Goal: Information Seeking & Learning: Learn about a topic

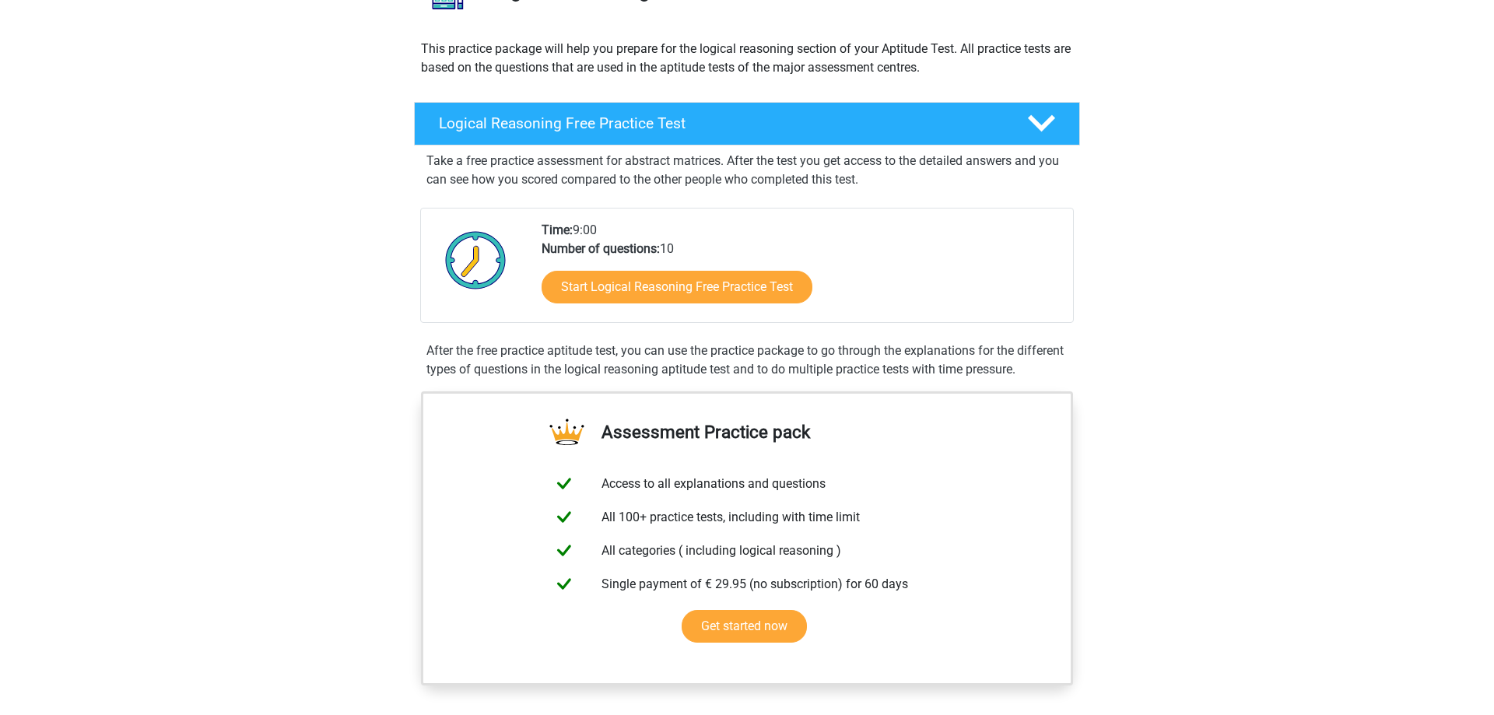
scroll to position [159, 0]
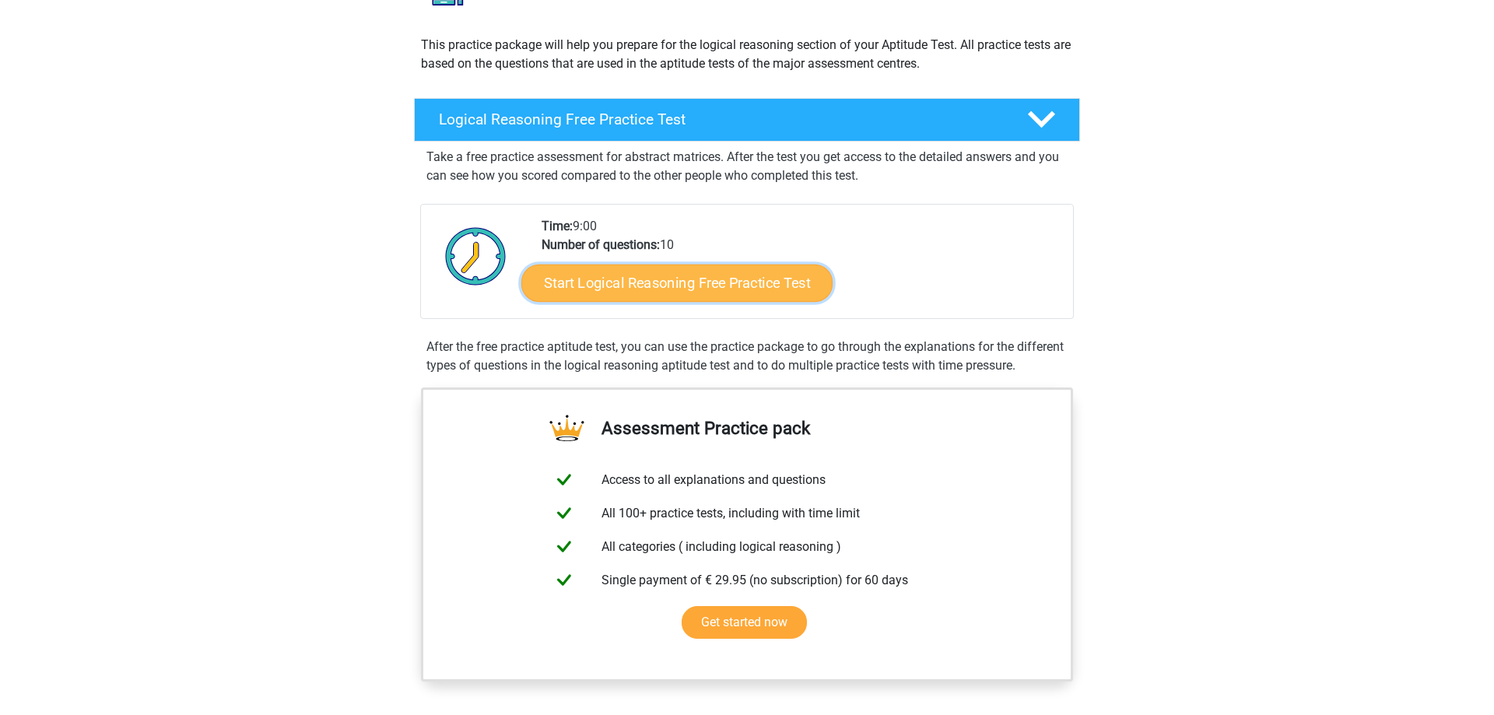
click at [618, 289] on link "Start Logical Reasoning Free Practice Test" at bounding box center [676, 282] width 311 height 37
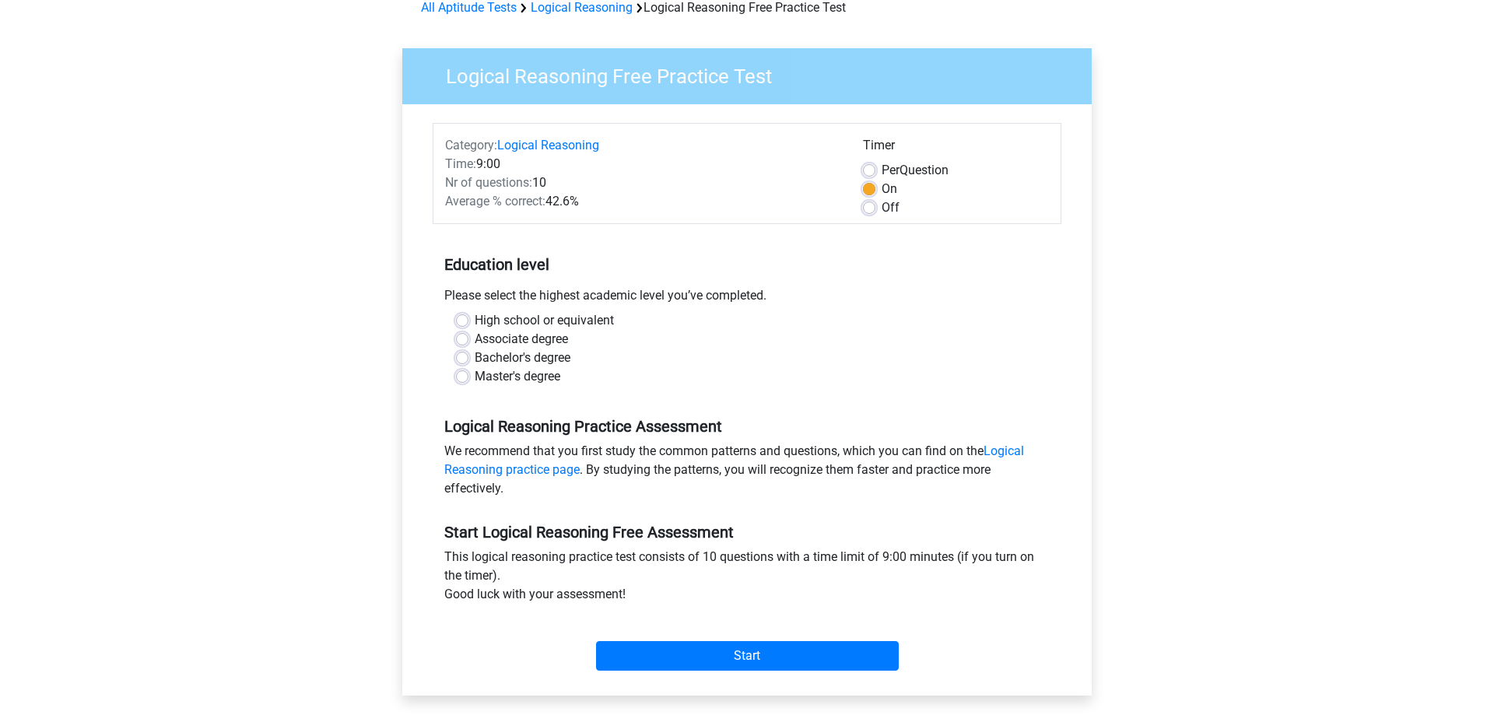
click at [475, 370] on label "Master's degree" at bounding box center [518, 376] width 86 height 19
click at [468, 370] on input "Master's degree" at bounding box center [462, 375] width 12 height 16
radio input "true"
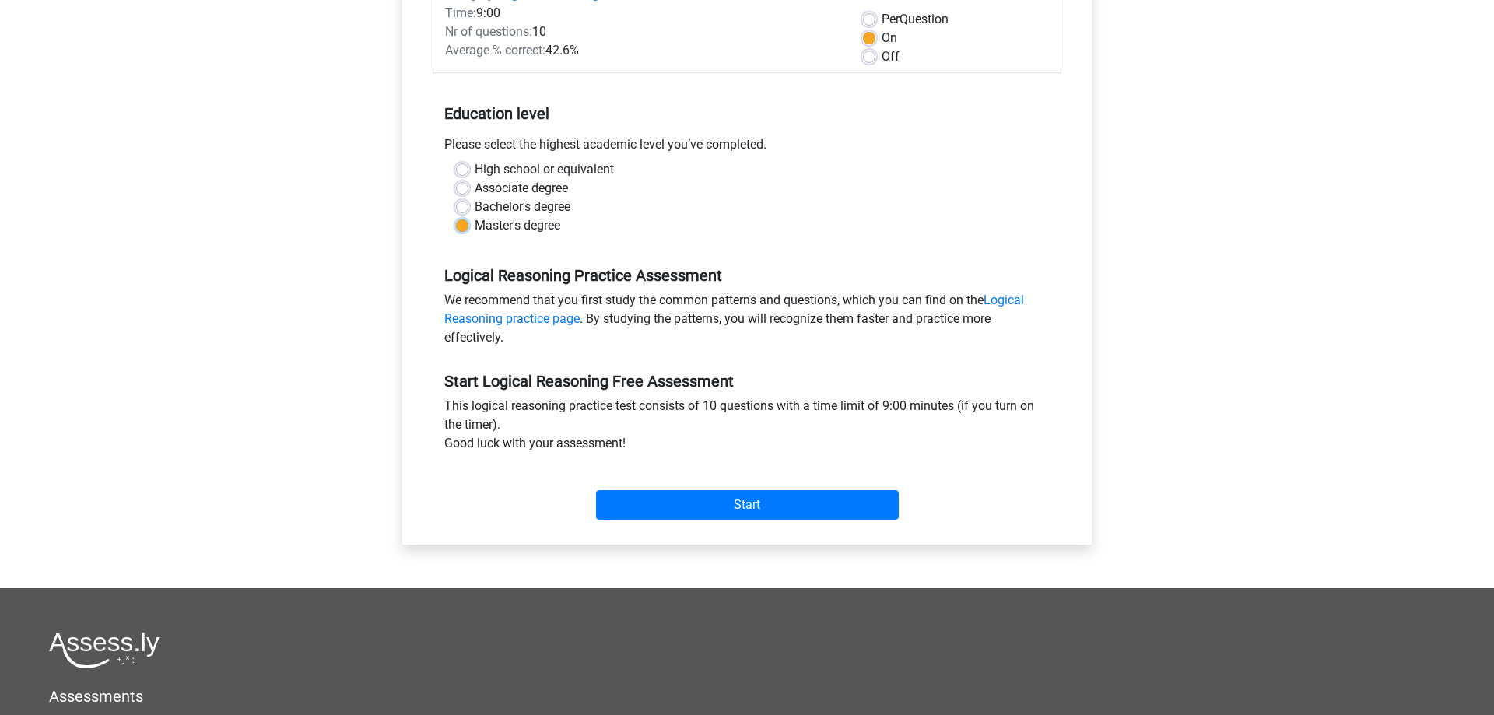
scroll to position [238, 0]
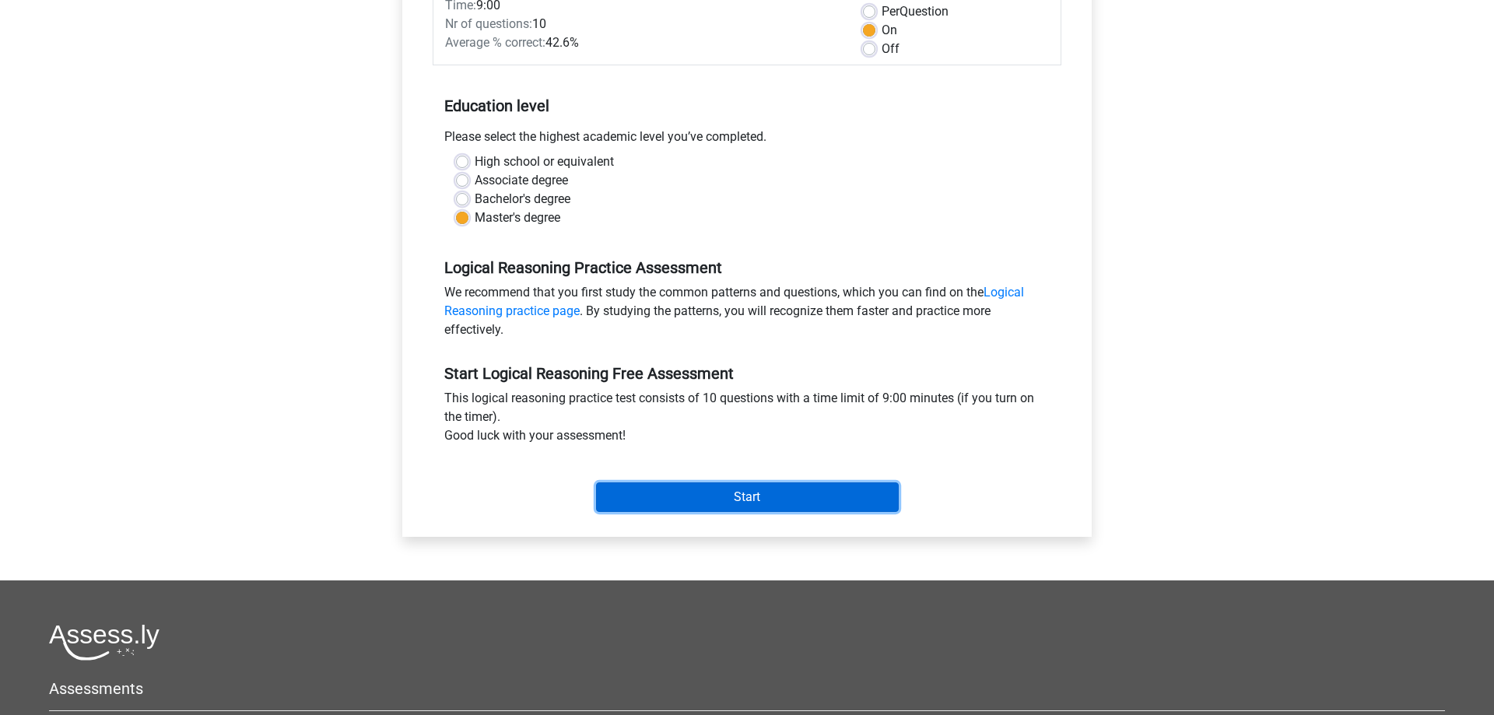
click at [678, 493] on input "Start" at bounding box center [747, 497] width 303 height 30
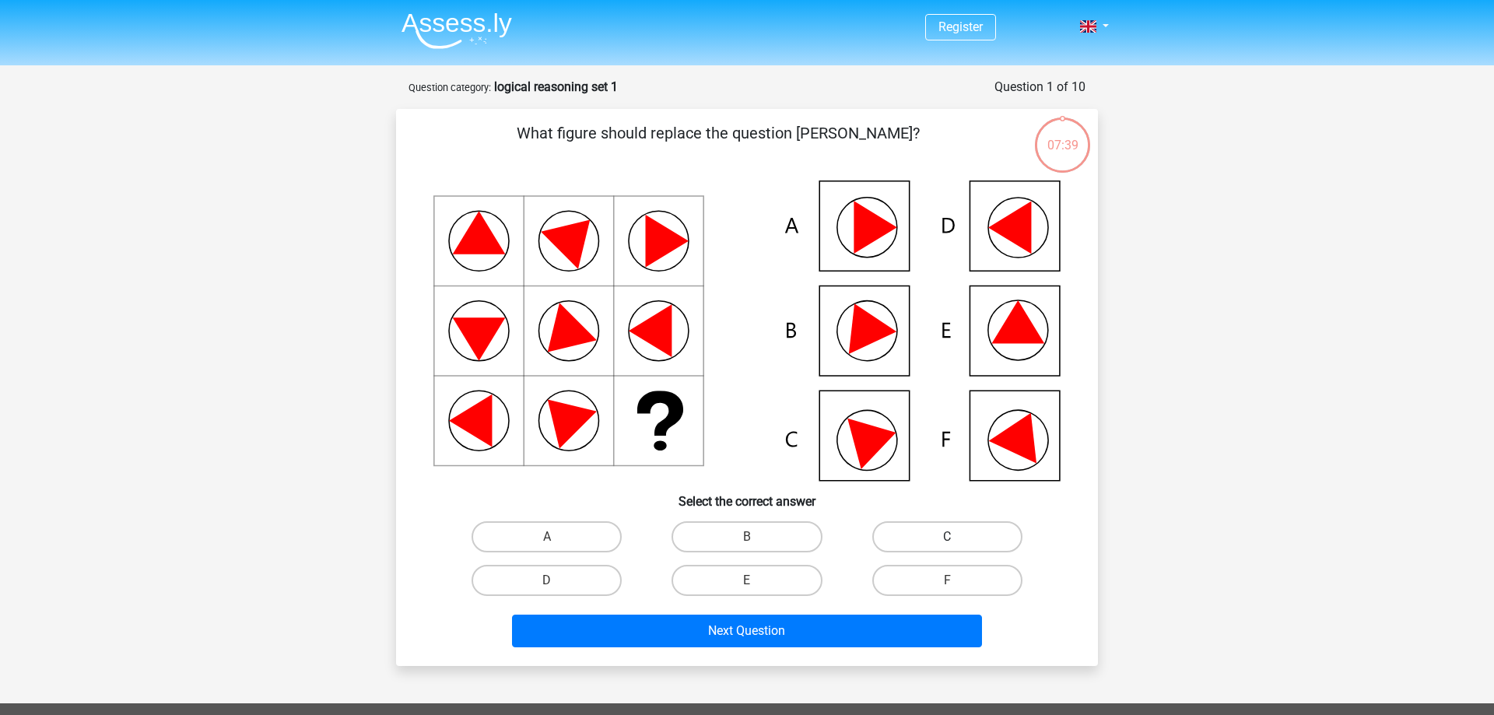
click at [947, 532] on label "C" at bounding box center [947, 536] width 150 height 31
click at [947, 537] on input "C" at bounding box center [952, 542] width 10 height 10
radio input "true"
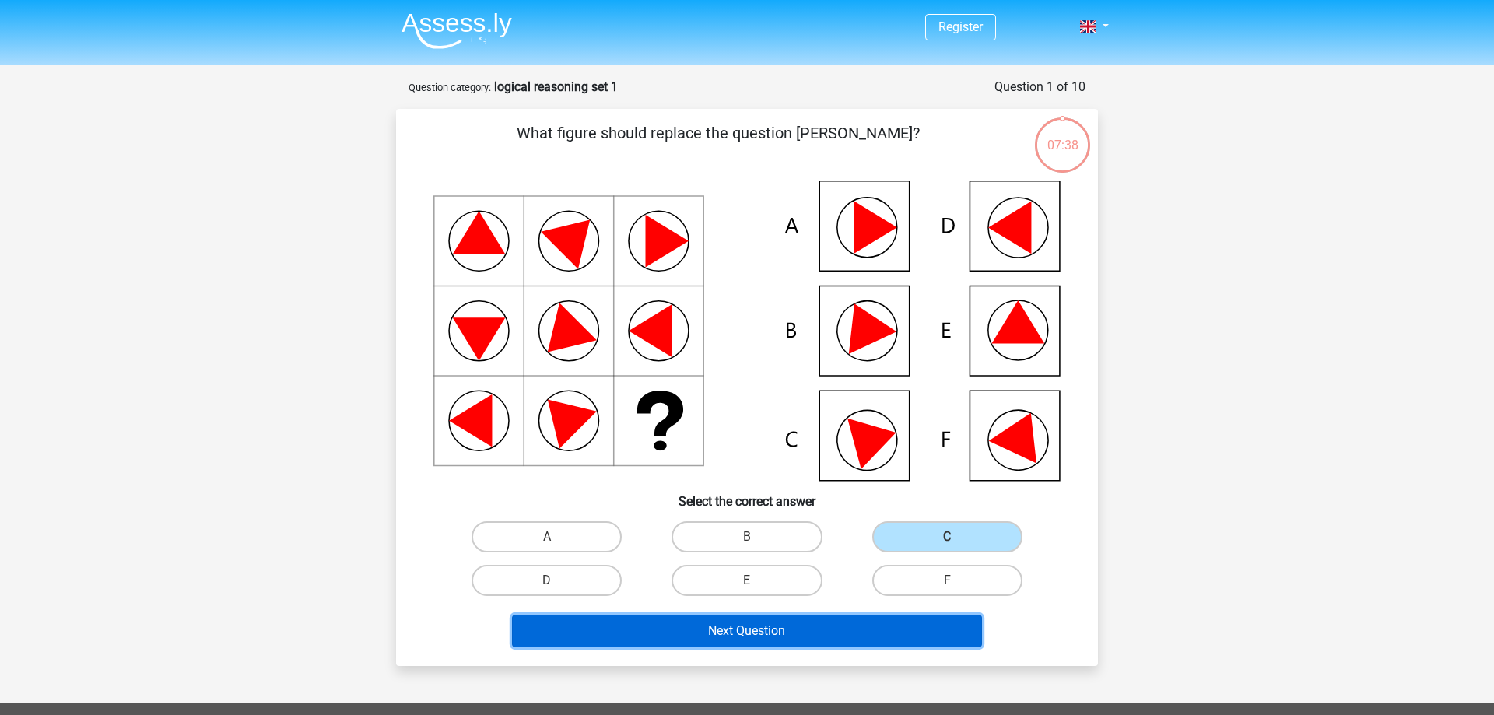
click at [760, 631] on button "Next Question" at bounding box center [747, 631] width 471 height 33
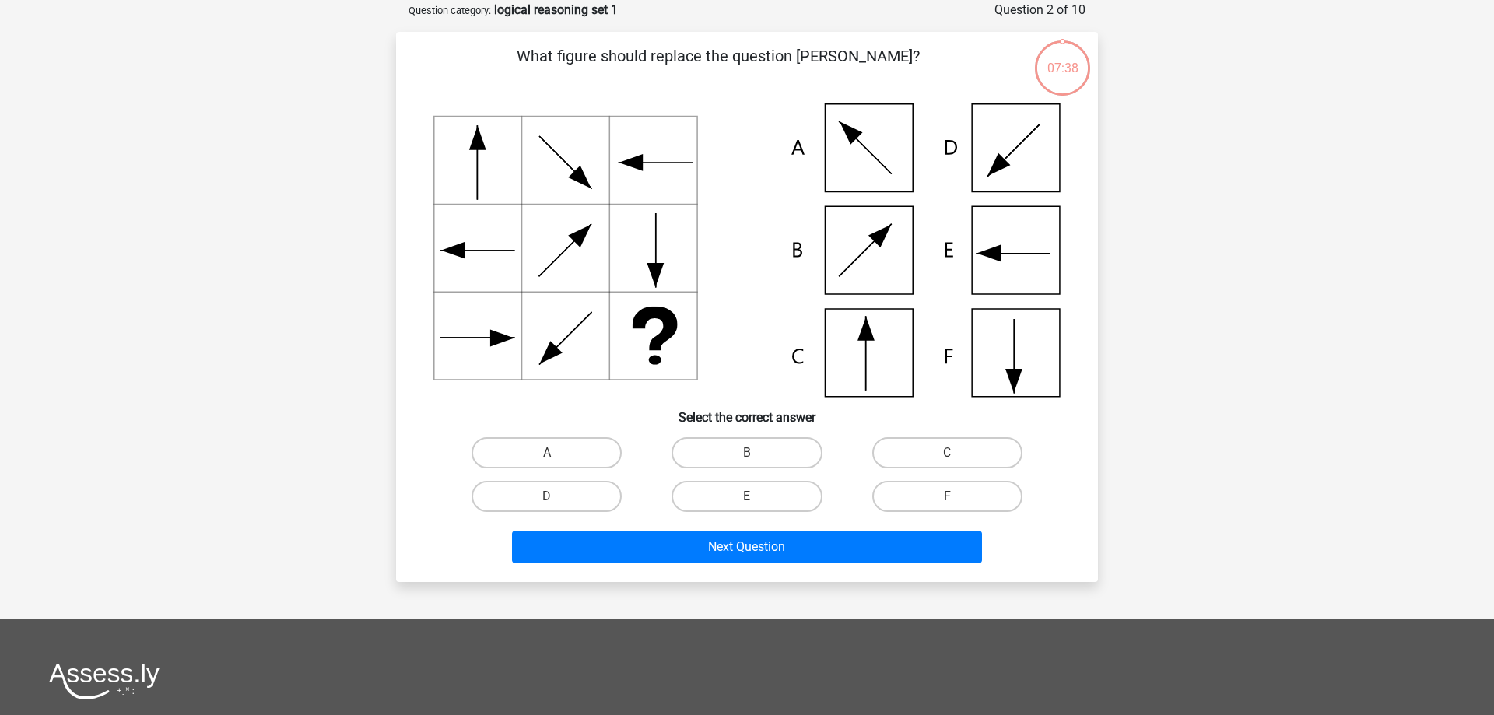
scroll to position [78, 0]
click at [891, 459] on label "C" at bounding box center [947, 452] width 150 height 31
click at [947, 459] on input "C" at bounding box center [952, 457] width 10 height 10
radio input "true"
click at [790, 528] on div "Next Question" at bounding box center [747, 542] width 652 height 51
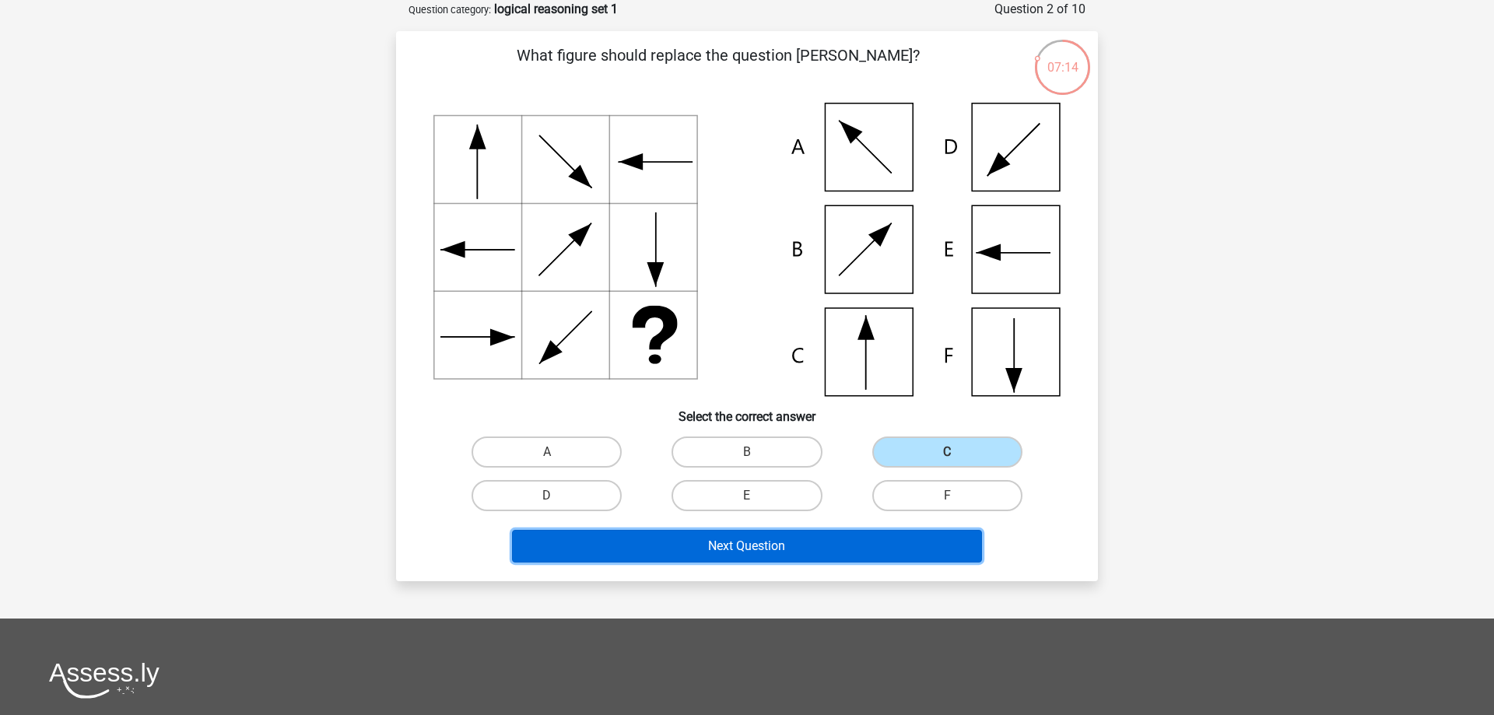
click at [788, 545] on button "Next Question" at bounding box center [747, 546] width 471 height 33
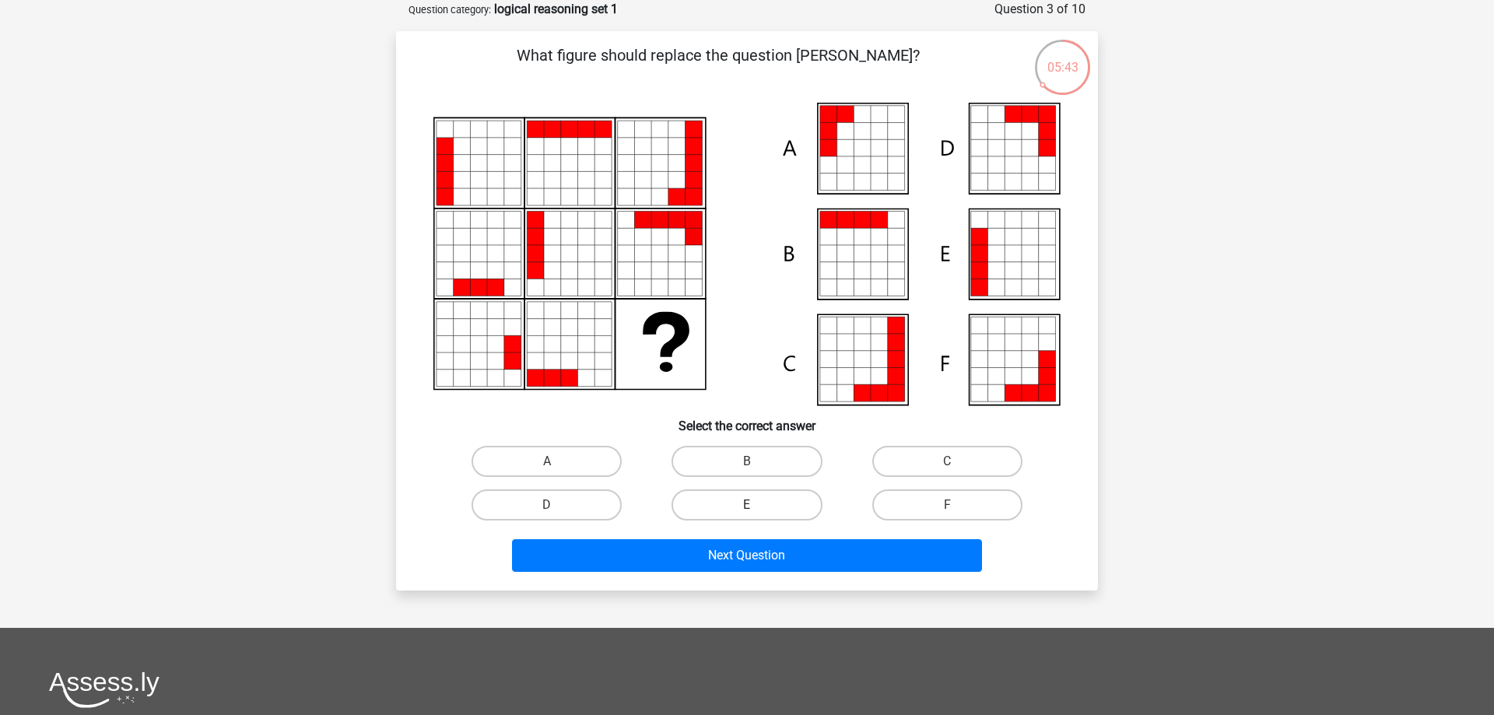
click at [720, 500] on label "E" at bounding box center [747, 504] width 150 height 31
click at [747, 505] on input "E" at bounding box center [752, 510] width 10 height 10
radio input "true"
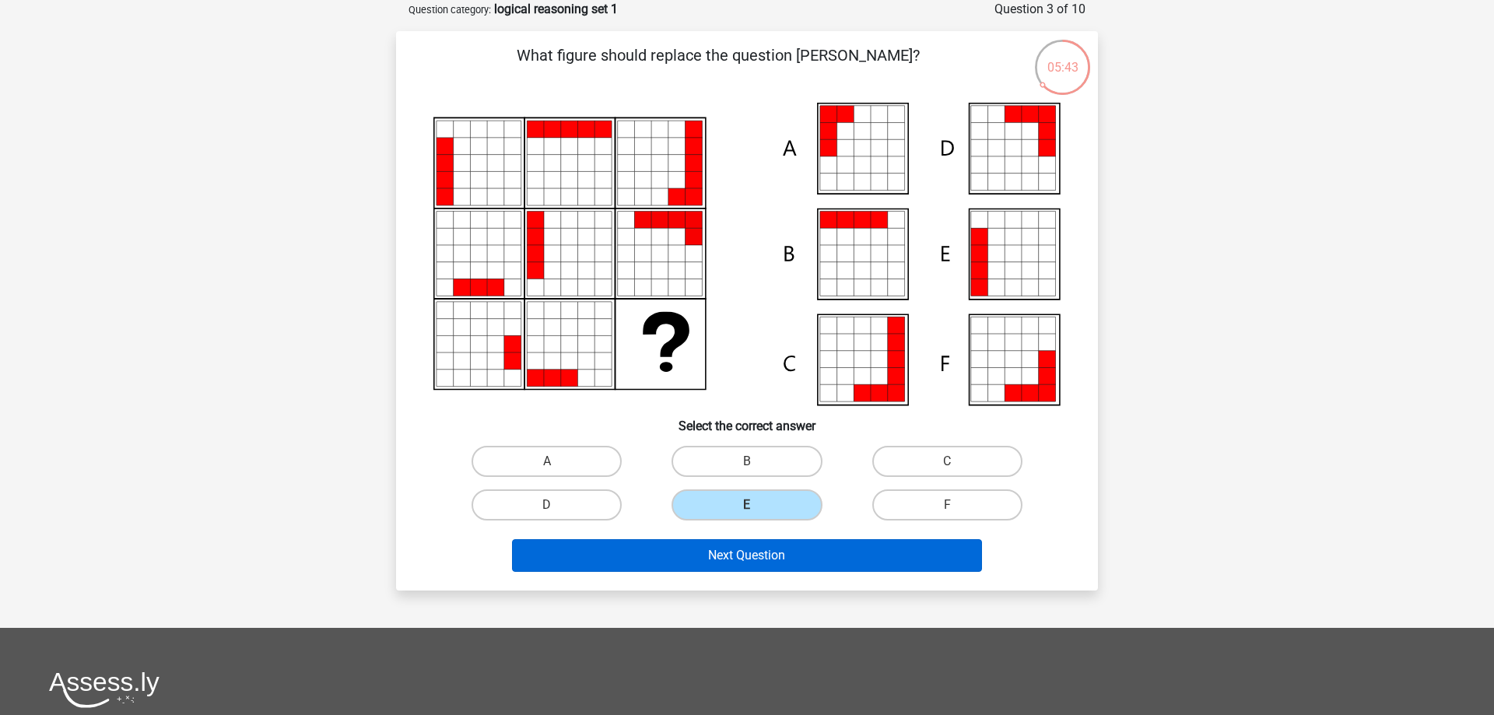
click at [736, 539] on div "Next Question" at bounding box center [747, 552] width 652 height 51
click at [735, 556] on button "Next Question" at bounding box center [747, 555] width 471 height 33
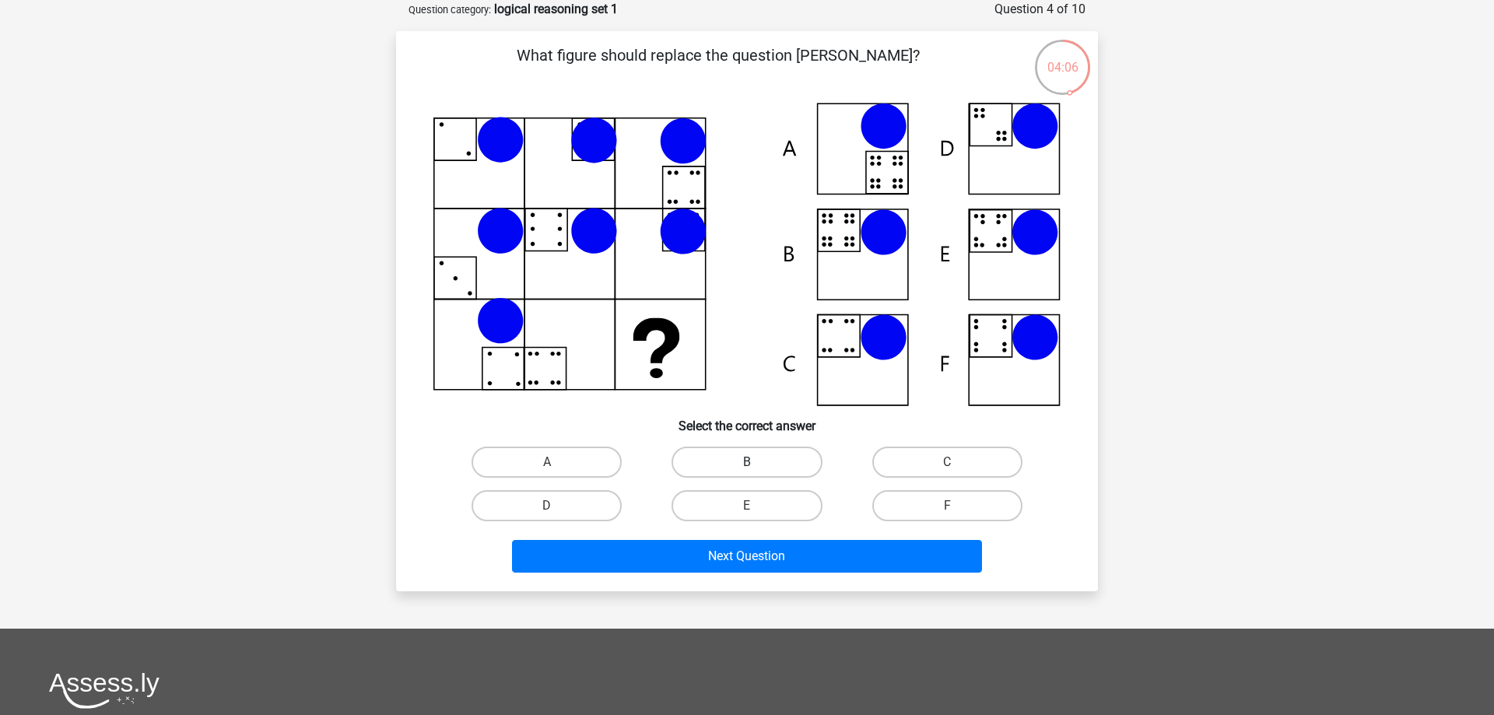
click at [776, 468] on label "B" at bounding box center [747, 462] width 150 height 31
click at [757, 468] on input "B" at bounding box center [752, 467] width 10 height 10
radio input "true"
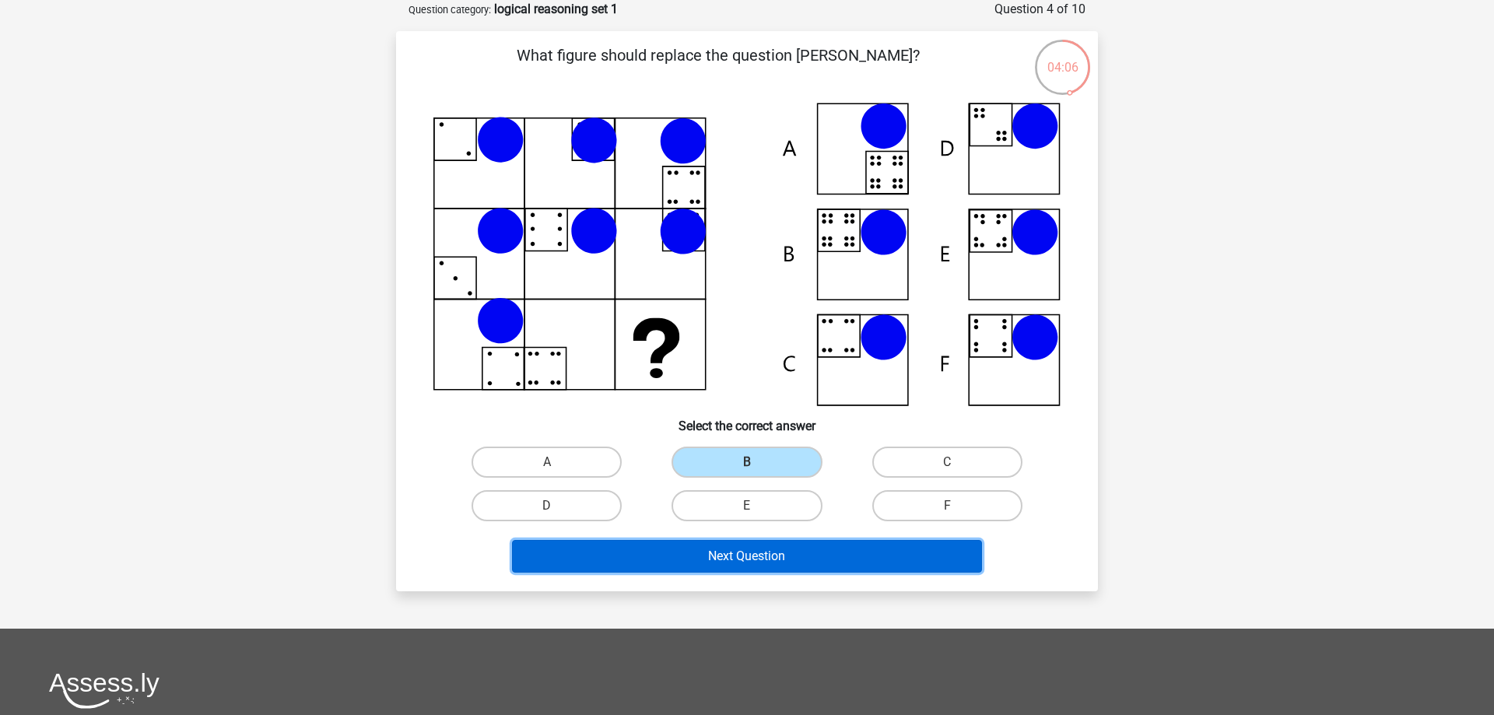
click at [770, 545] on button "Next Question" at bounding box center [747, 556] width 471 height 33
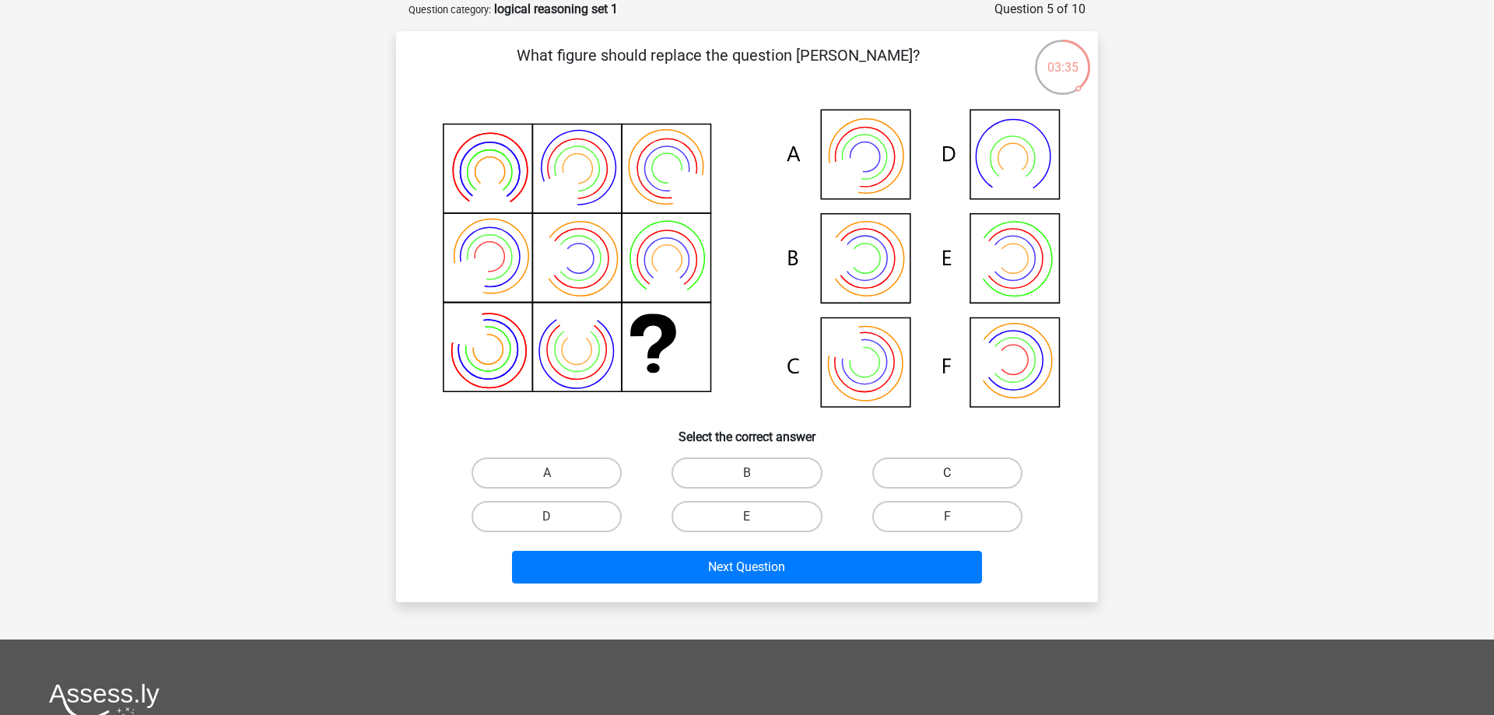
click at [924, 481] on label "C" at bounding box center [947, 473] width 150 height 31
click at [947, 481] on input "C" at bounding box center [952, 478] width 10 height 10
radio input "true"
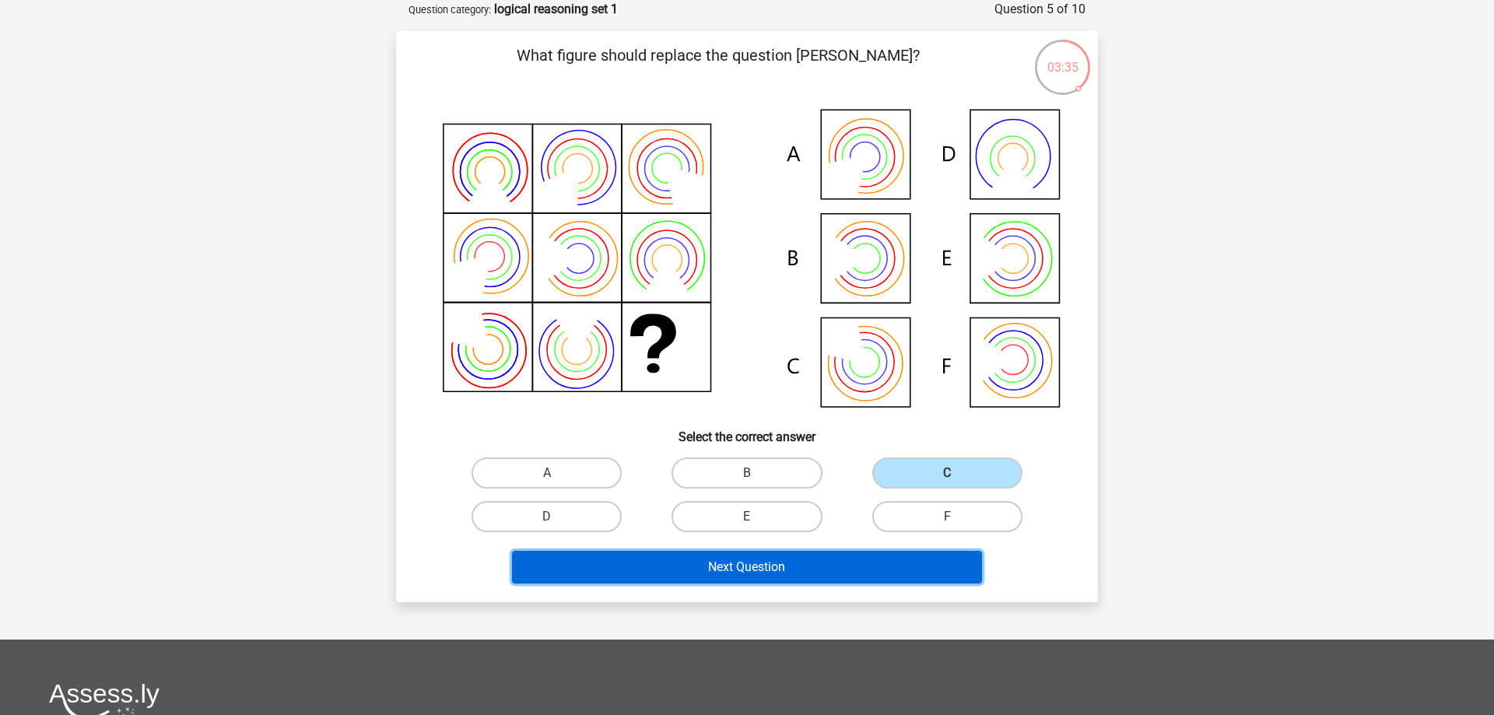
click at [816, 560] on button "Next Question" at bounding box center [747, 567] width 471 height 33
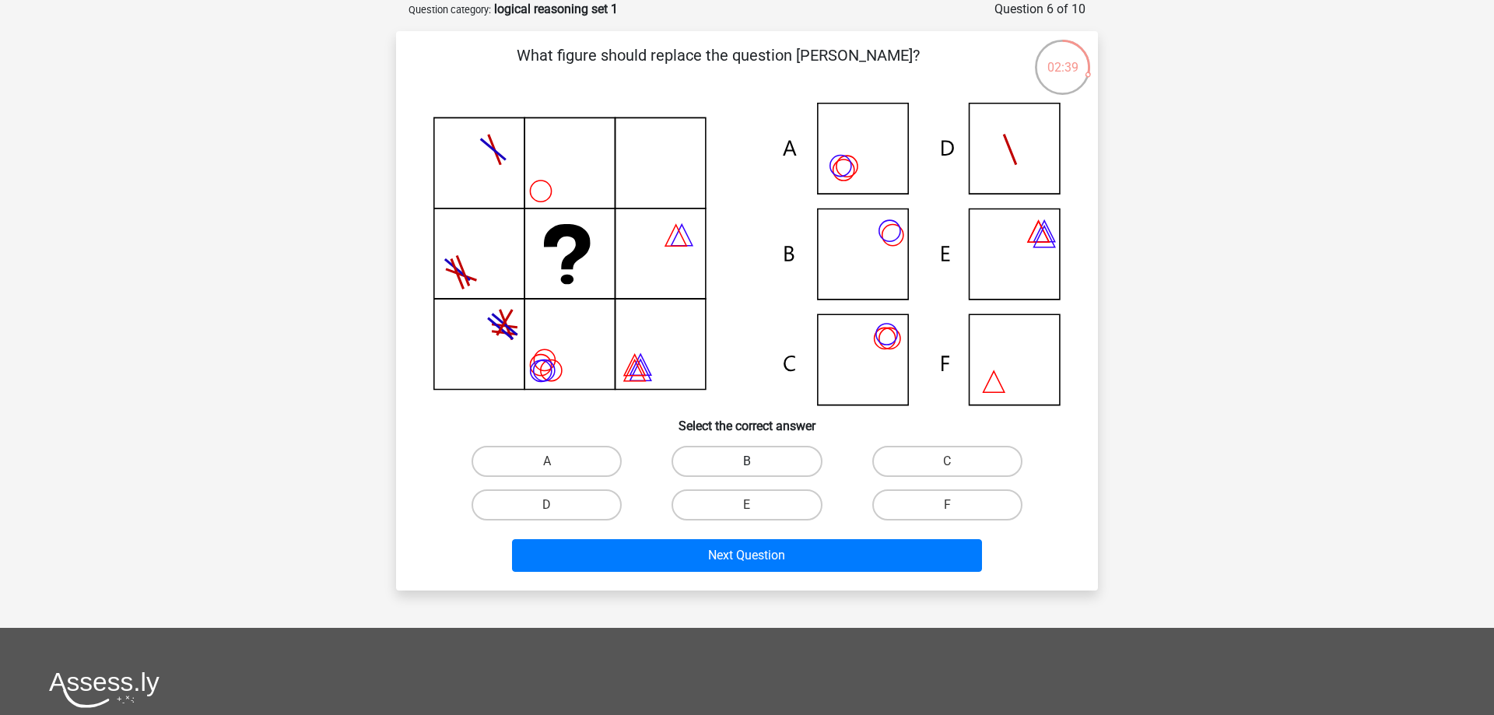
click at [771, 452] on label "B" at bounding box center [747, 461] width 150 height 31
click at [757, 461] on input "B" at bounding box center [752, 466] width 10 height 10
radio input "true"
click at [756, 576] on div "Next Question" at bounding box center [747, 558] width 601 height 39
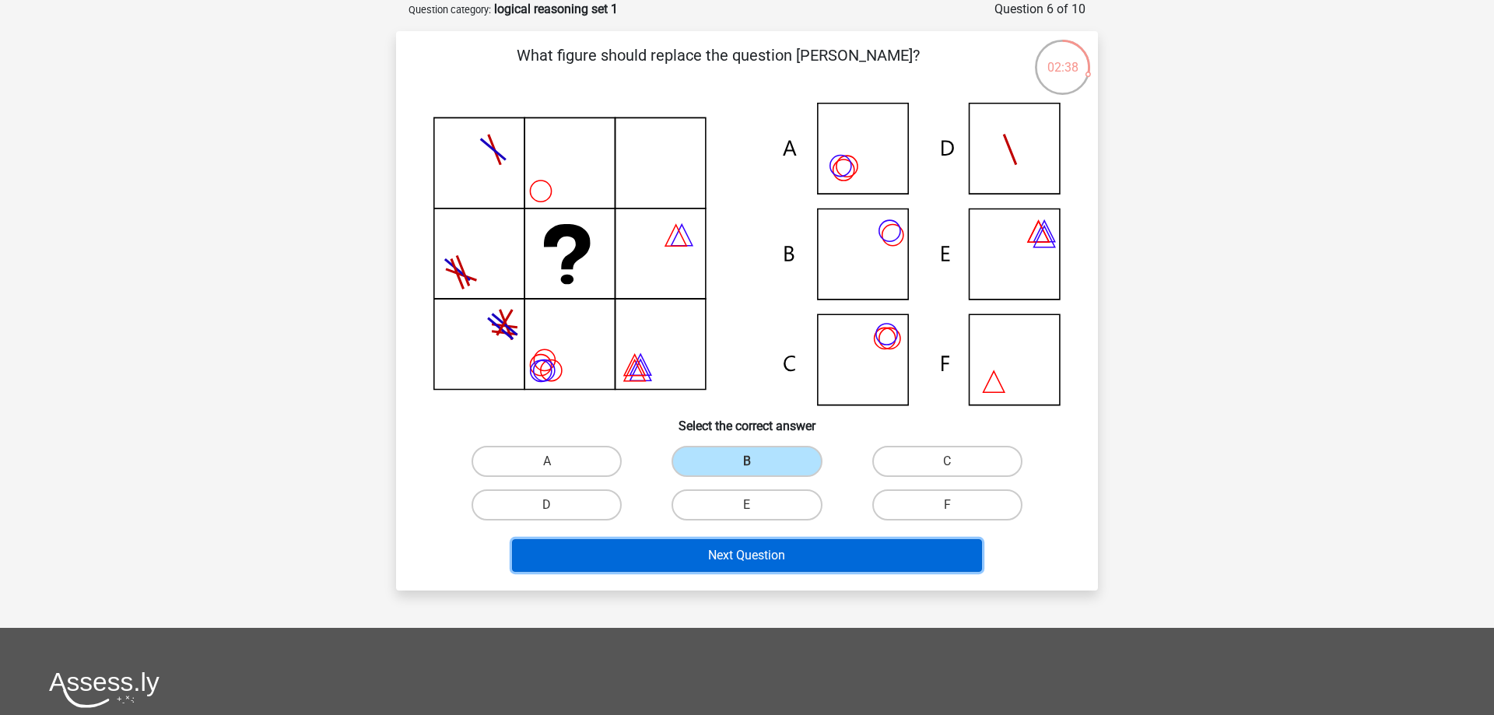
click at [758, 560] on button "Next Question" at bounding box center [747, 555] width 471 height 33
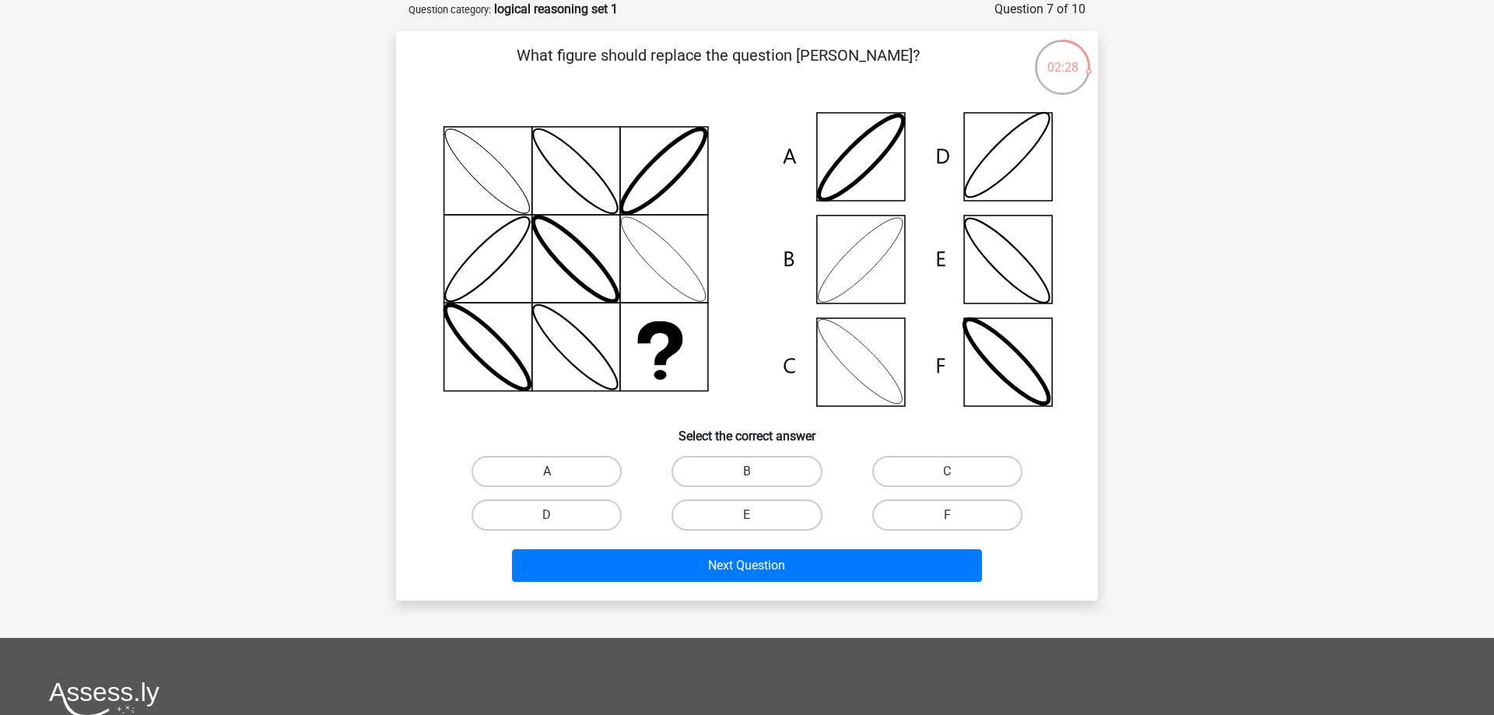
click at [556, 467] on label "A" at bounding box center [547, 471] width 150 height 31
click at [556, 472] on input "A" at bounding box center [552, 477] width 10 height 10
radio input "true"
click at [679, 595] on div "What figure should replace the question [PERSON_NAME]?" at bounding box center [747, 316] width 702 height 570
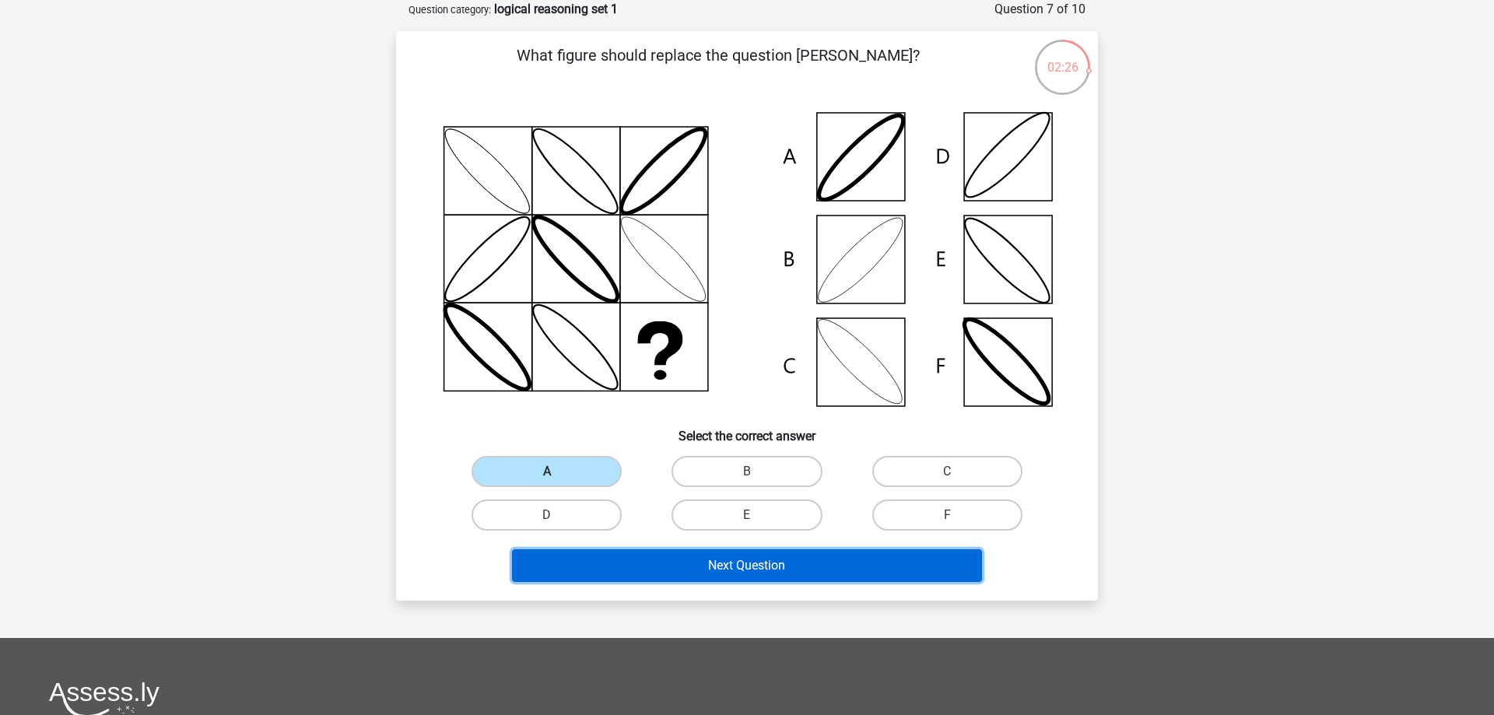
click at [681, 577] on button "Next Question" at bounding box center [747, 565] width 471 height 33
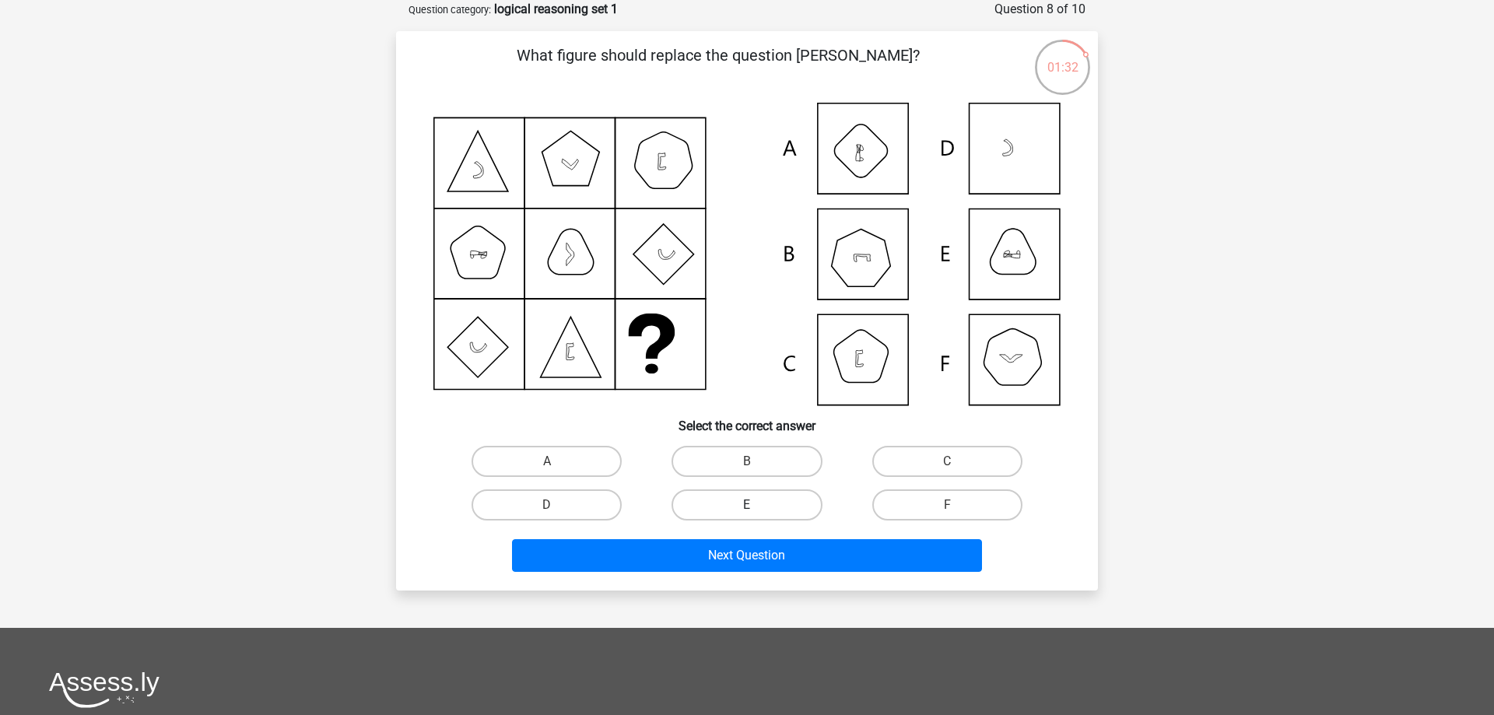
click at [768, 491] on label "E" at bounding box center [747, 504] width 150 height 31
click at [757, 505] on input "E" at bounding box center [752, 510] width 10 height 10
radio input "true"
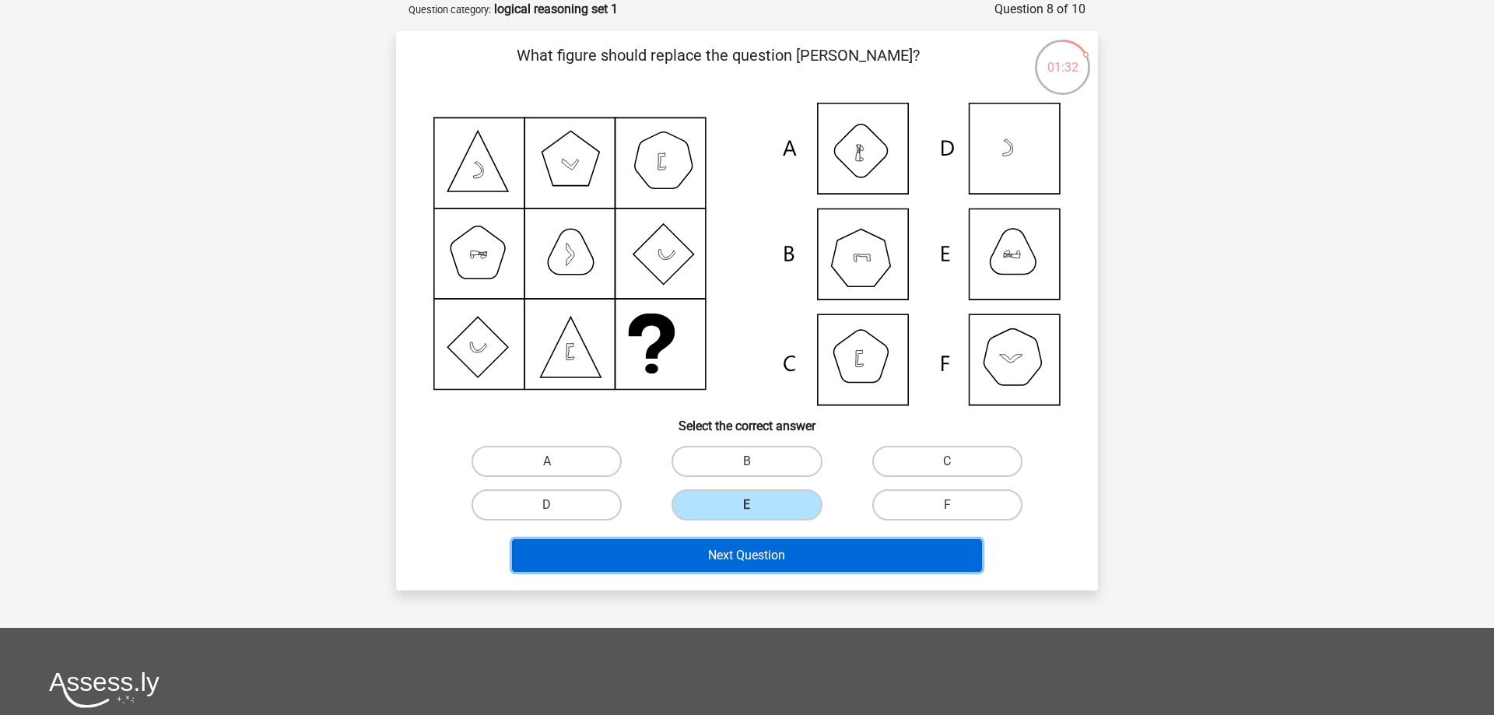
click at [759, 566] on button "Next Question" at bounding box center [747, 555] width 471 height 33
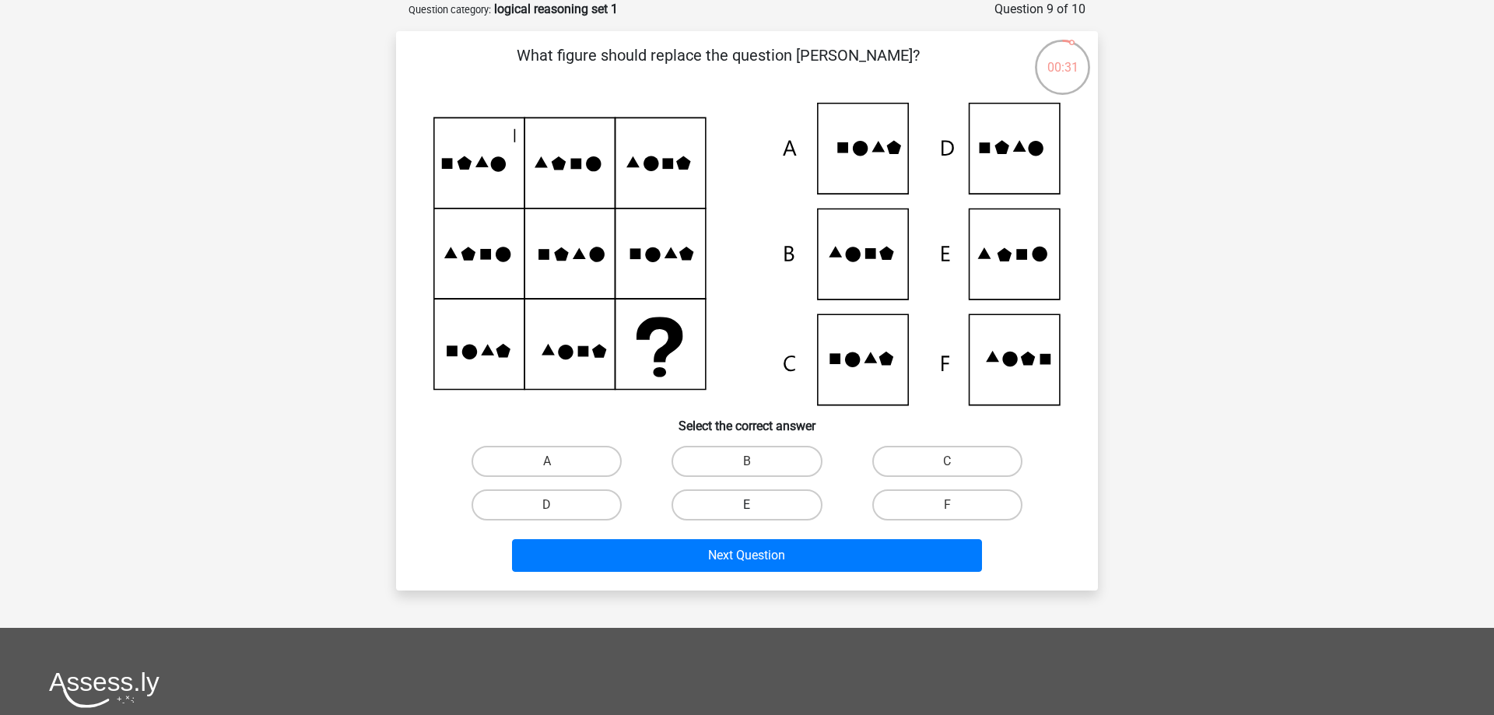
click at [750, 498] on label "E" at bounding box center [747, 504] width 150 height 31
click at [750, 505] on input "E" at bounding box center [752, 510] width 10 height 10
radio input "true"
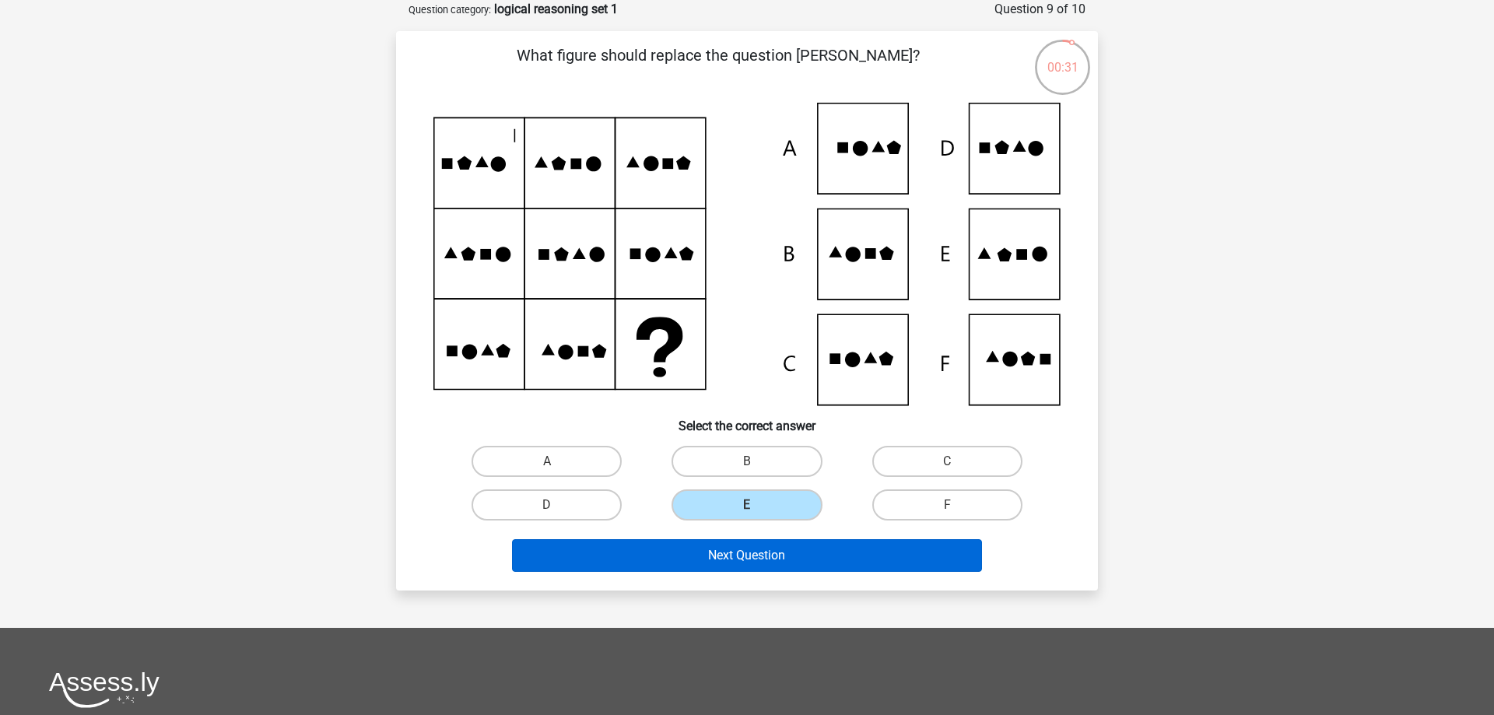
drag, startPoint x: 804, startPoint y: 535, endPoint x: 794, endPoint y: 548, distance: 16.0
click at [805, 537] on div "Next Question" at bounding box center [747, 552] width 652 height 51
click at [794, 548] on button "Next Question" at bounding box center [747, 555] width 471 height 33
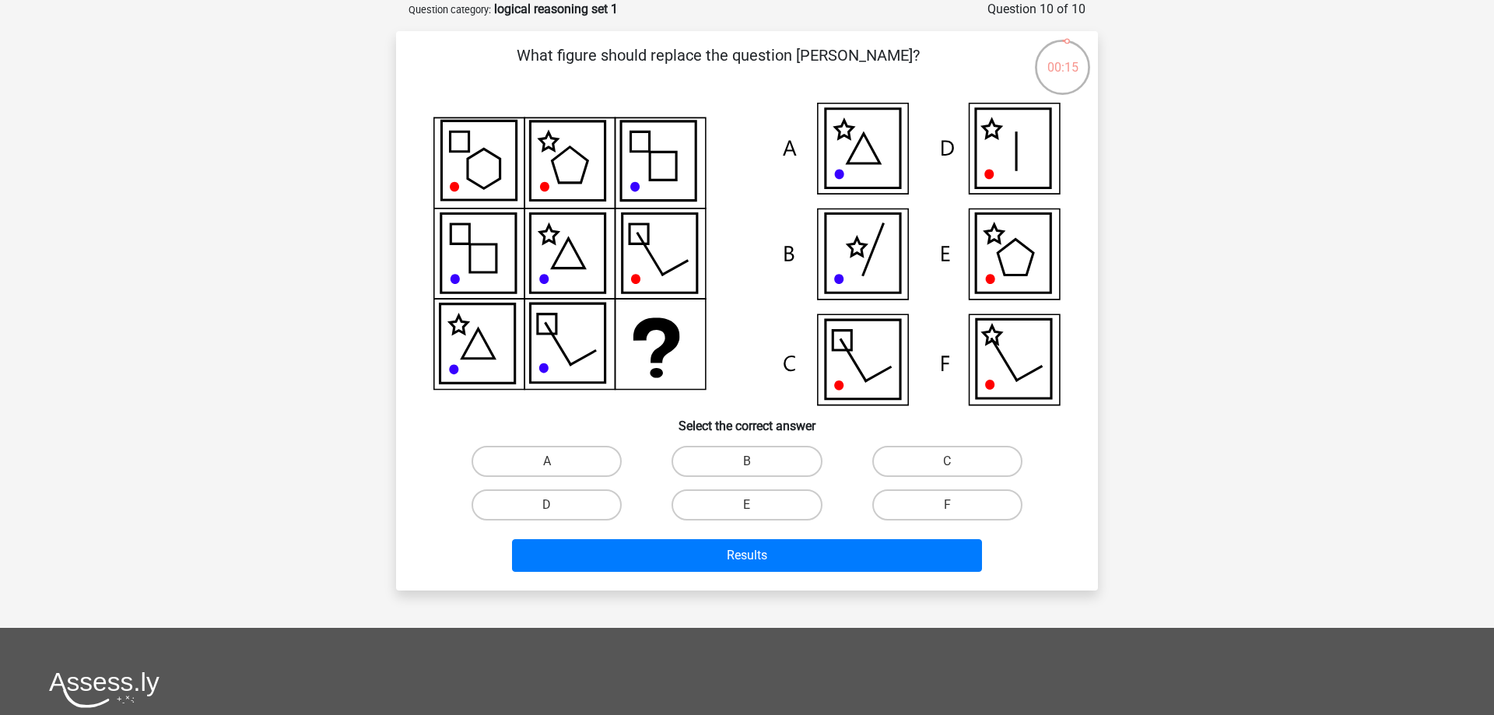
click at [1014, 160] on icon at bounding box center [1013, 148] width 75 height 79
click at [591, 502] on label "D" at bounding box center [547, 504] width 150 height 31
click at [557, 505] on input "D" at bounding box center [552, 510] width 10 height 10
radio input "true"
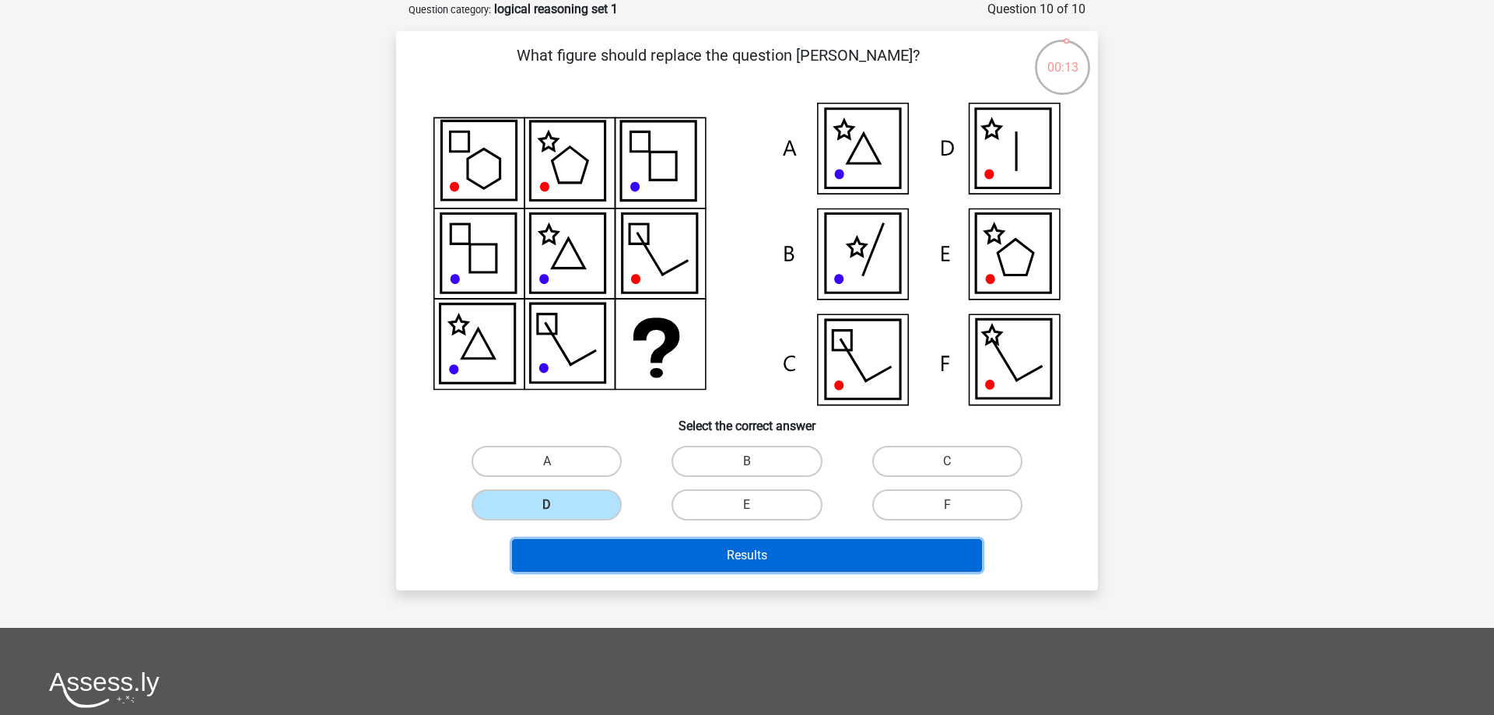
click at [672, 565] on button "Results" at bounding box center [747, 555] width 471 height 33
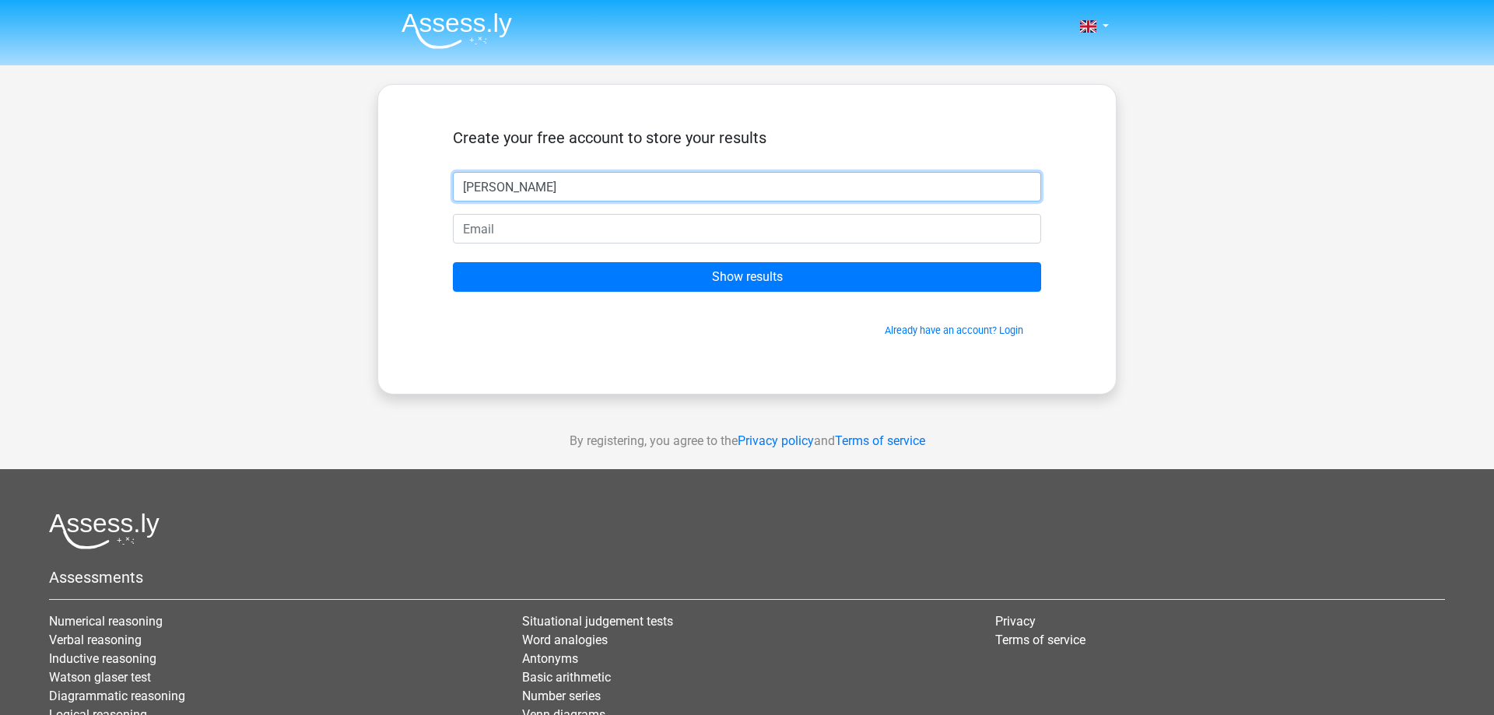
type input "[PERSON_NAME]"
paste input "bqa55044@jioso.com"
type input "bqa55044@jioso.com"
click at [453, 262] on input "Show results" at bounding box center [747, 277] width 588 height 30
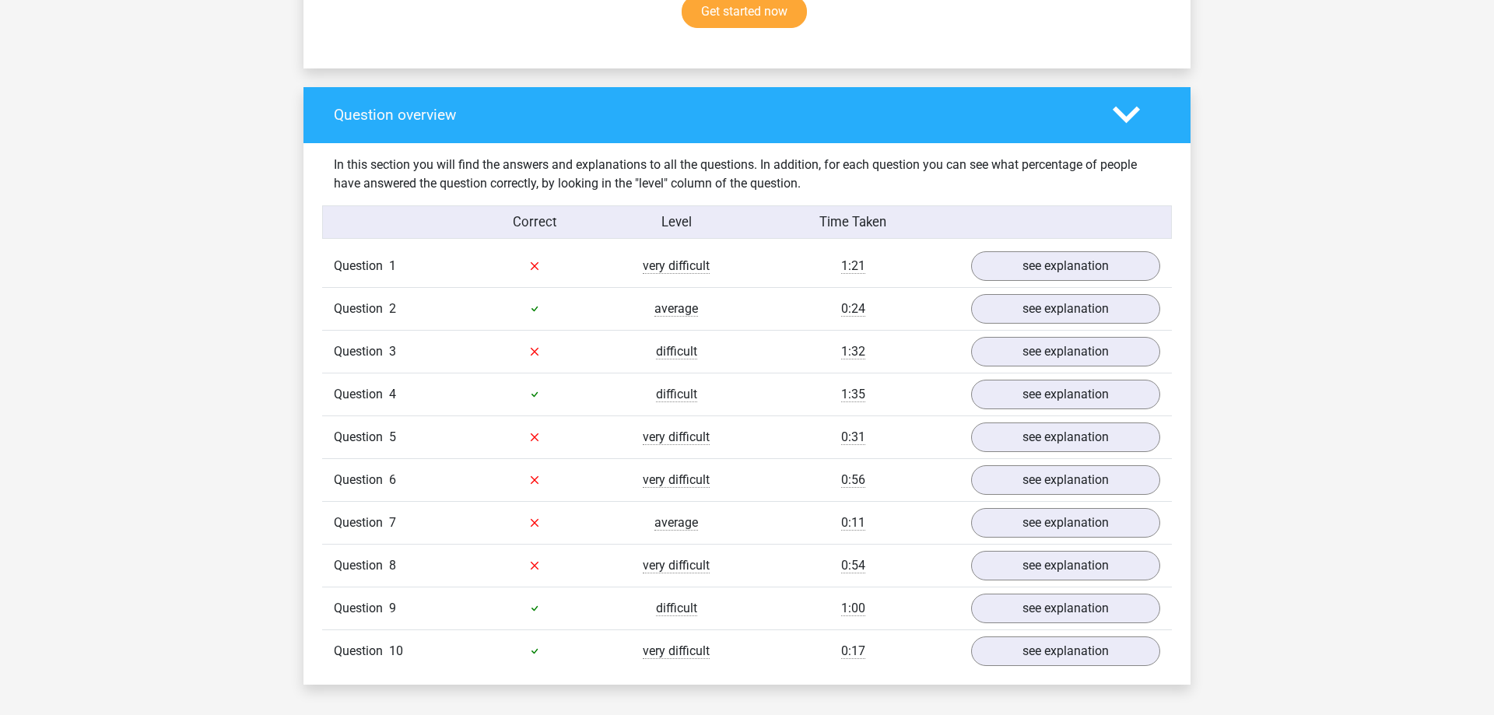
scroll to position [1111, 0]
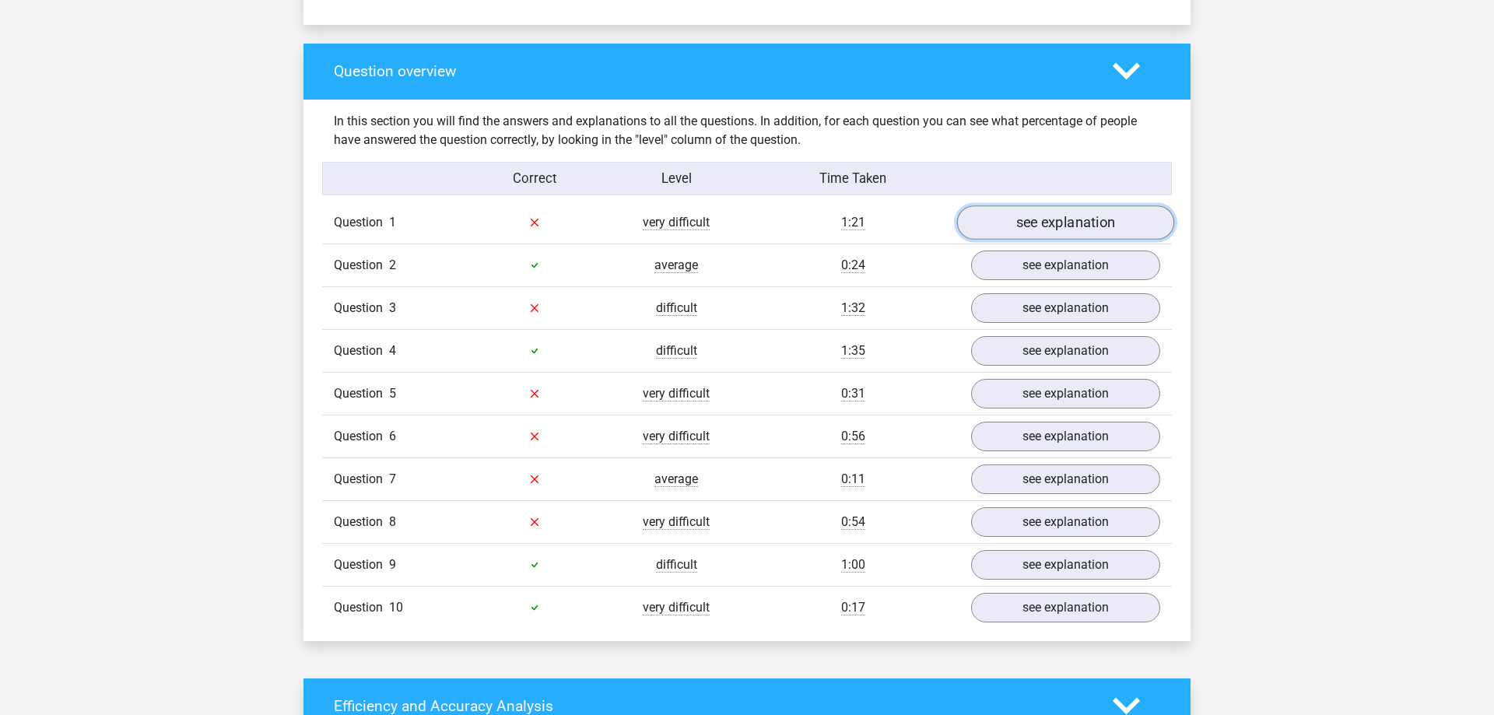
click at [1023, 229] on link "see explanation" at bounding box center [1065, 222] width 217 height 34
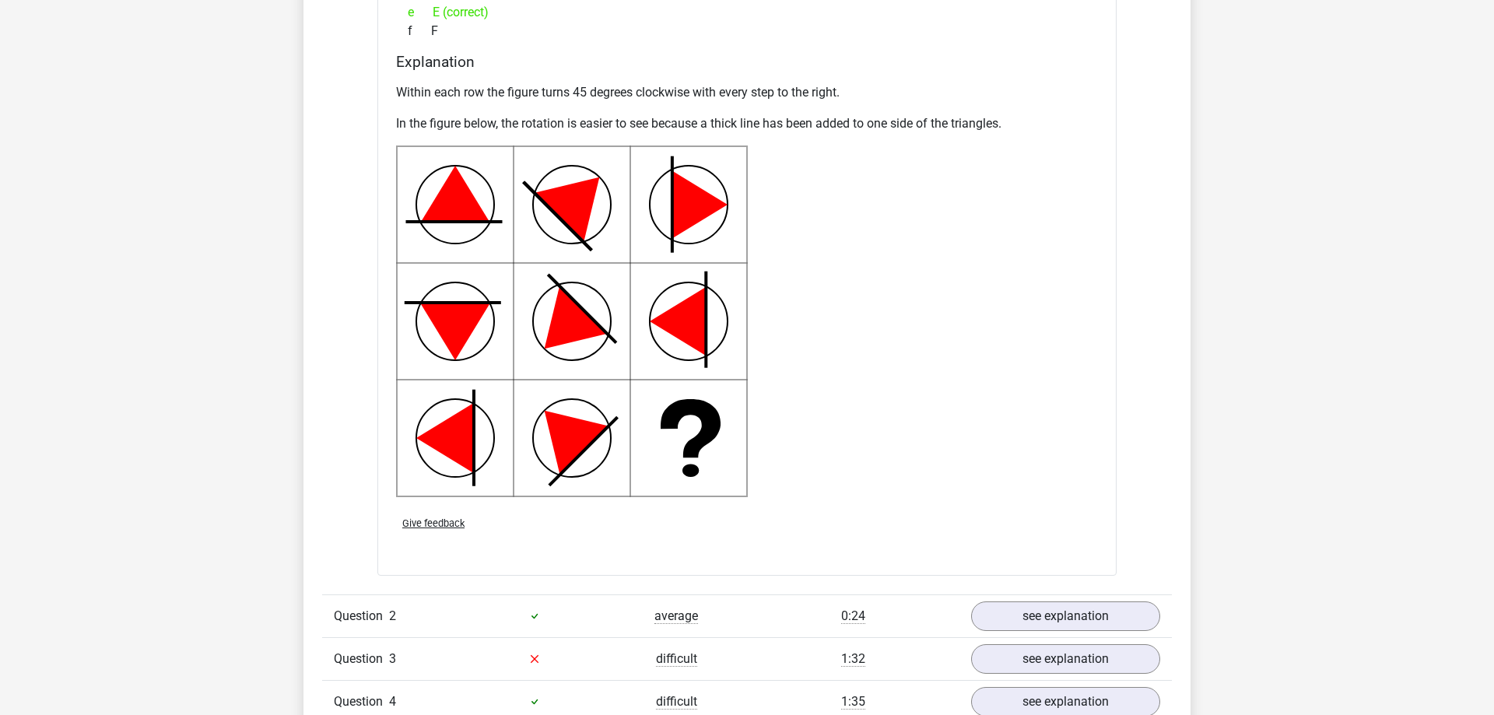
scroll to position [2143, 0]
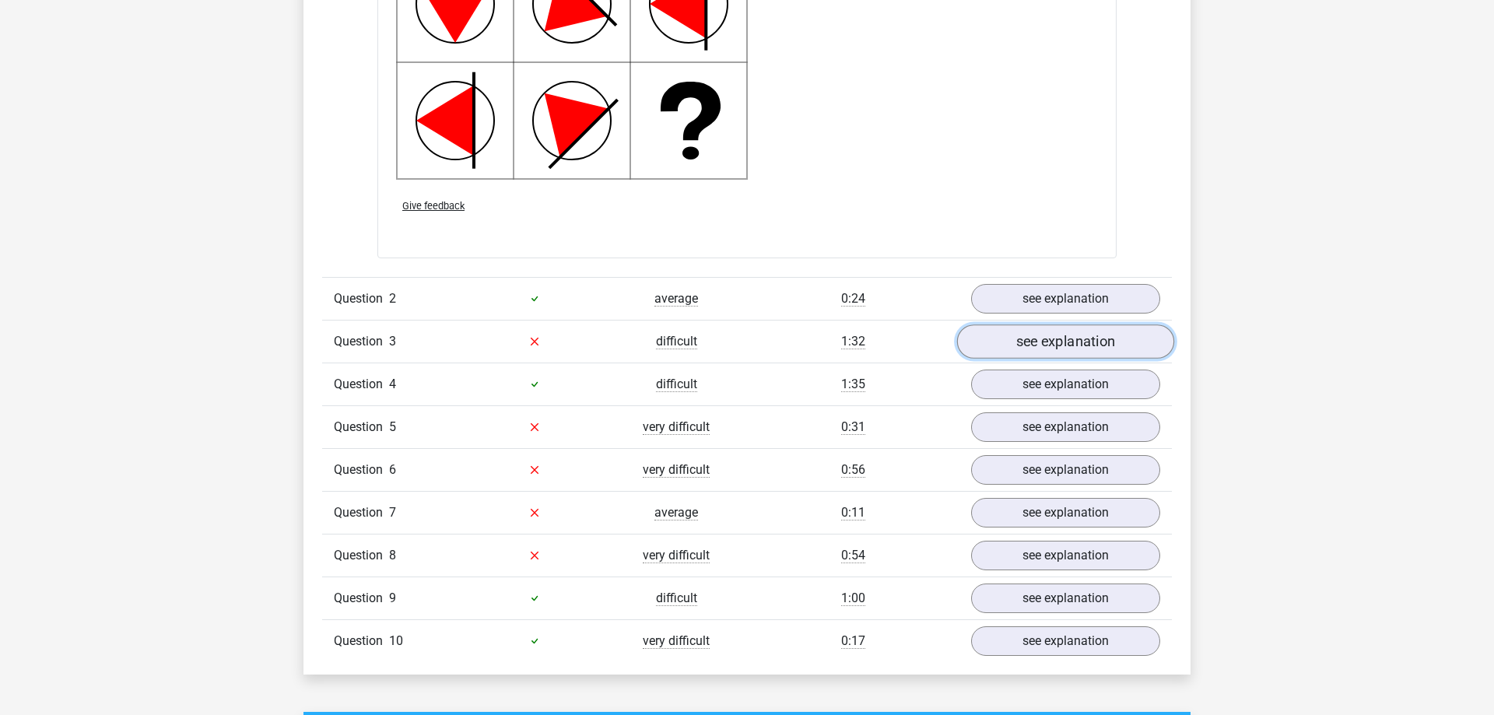
click at [1009, 335] on link "see explanation" at bounding box center [1065, 341] width 217 height 34
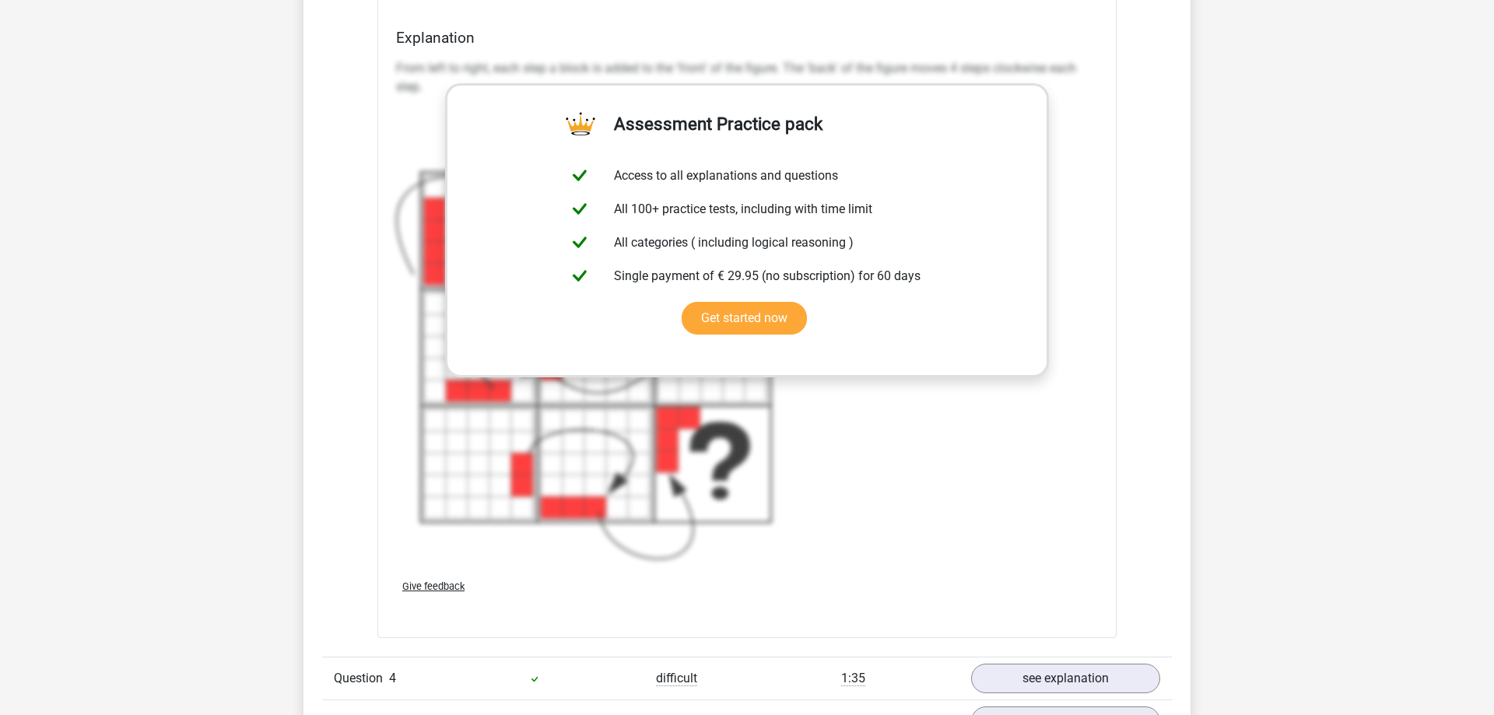
scroll to position [3492, 0]
